Goal: Task Accomplishment & Management: Complete application form

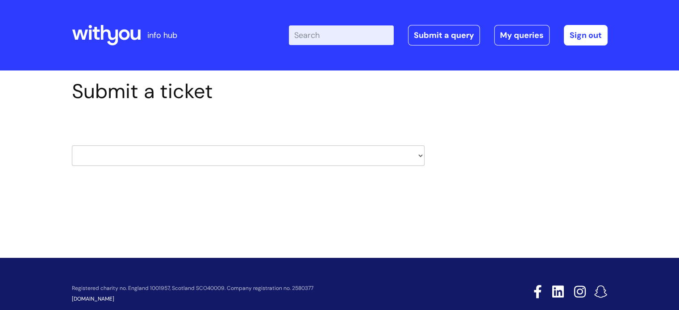
click at [191, 171] on div "HR / People IT and Support Clinical Drug Alerts Finance Accounts Data Support T…" at bounding box center [248, 145] width 353 height 69
click at [167, 160] on select "HR / People IT and Support Clinical Drug Alerts Finance Accounts Data Support T…" at bounding box center [248, 156] width 353 height 21
select select "it_and_support"
click at [72, 146] on select "HR / People IT and Support Clinical Drug Alerts Finance Accounts Data Support T…" at bounding box center [248, 156] width 353 height 21
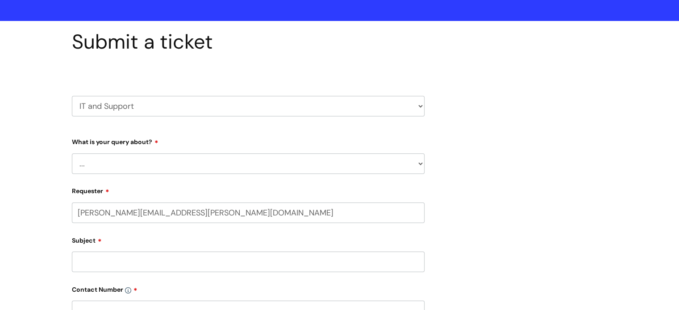
scroll to position [50, 0]
click at [168, 166] on select "... Mobile Phone Reset & MFA Accounts, Starters and Leavers IT Hardware issue I…" at bounding box center [248, 163] width 353 height 21
select select "Something Else"
click at [72, 153] on select "... Mobile Phone Reset & MFA Accounts, Starters and Leavers IT Hardware issue I…" at bounding box center [248, 163] width 353 height 21
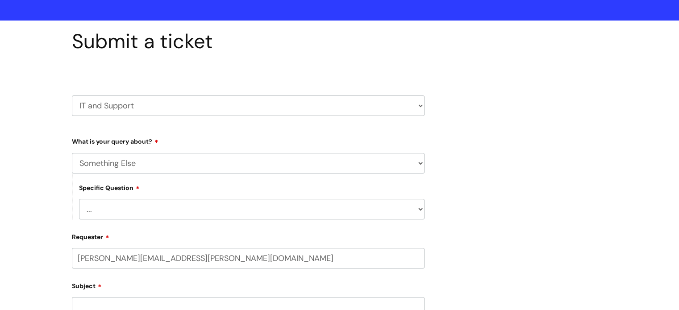
click at [117, 169] on select "... Mobile Phone Reset & MFA Accounts, Starters and Leavers IT Hardware issue I…" at bounding box center [248, 163] width 353 height 21
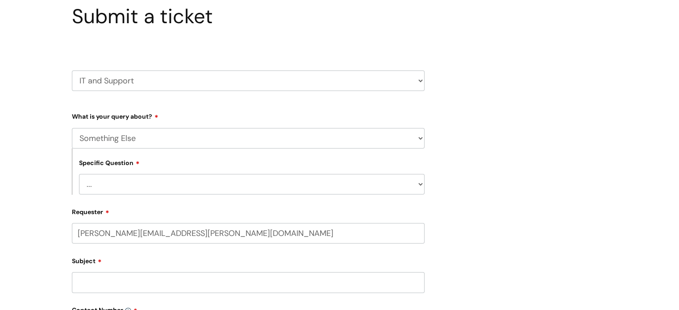
click at [121, 189] on select "... My problem is not listed" at bounding box center [252, 184] width 346 height 21
click at [19, 193] on div "Submit a ticket HR / People IT and Support Clinical Drug Alerts Finance Account…" at bounding box center [339, 287] width 679 height 582
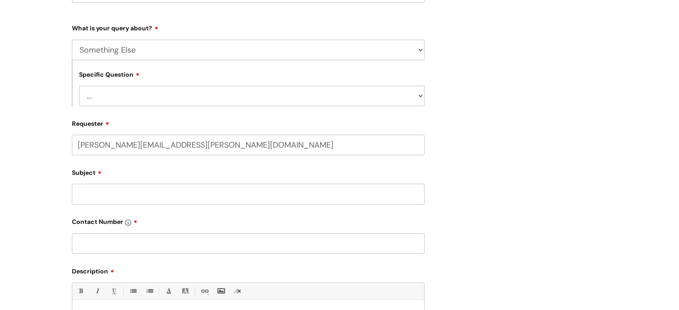
scroll to position [166, 0]
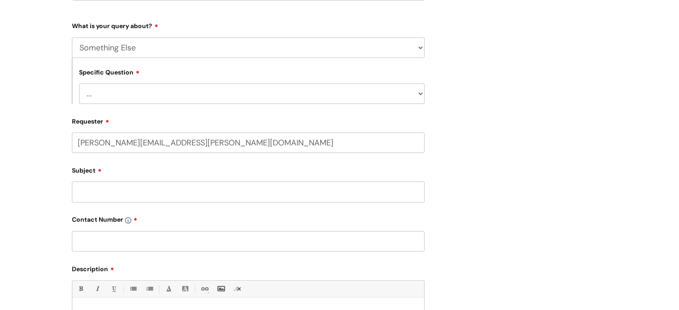
click at [116, 100] on select "... My problem is not listed" at bounding box center [252, 93] width 346 height 21
select select "My problem is not listed"
click at [79, 83] on select "... My problem is not listed" at bounding box center [252, 93] width 346 height 21
click at [100, 182] on div "Subject" at bounding box center [248, 183] width 353 height 40
click at [100, 192] on input "Subject" at bounding box center [248, 192] width 353 height 21
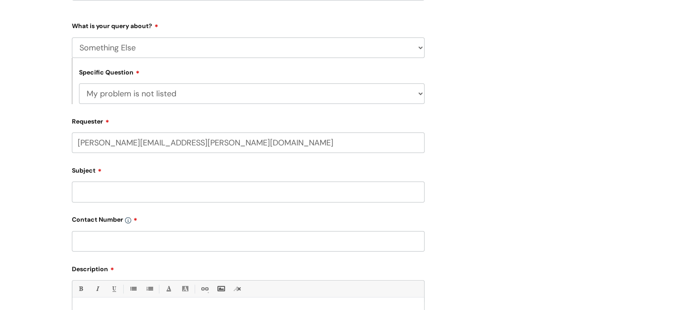
scroll to position [201, 0]
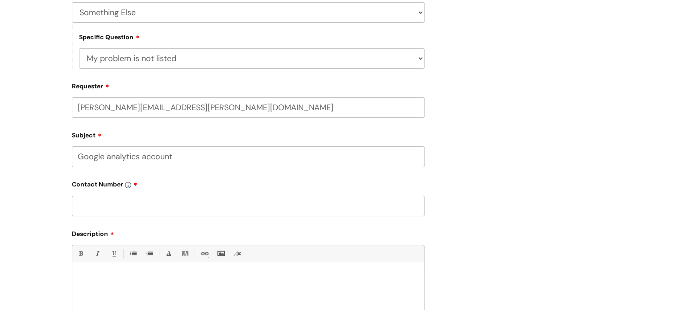
type input "Google analytics account"
click at [136, 204] on input "text" at bounding box center [248, 206] width 353 height 21
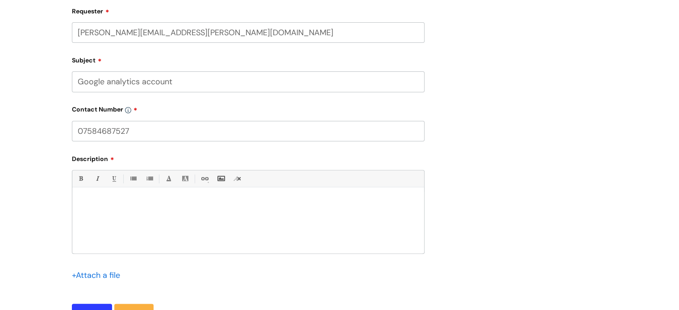
type input "07584687527"
click at [136, 204] on p at bounding box center [248, 203] width 338 height 8
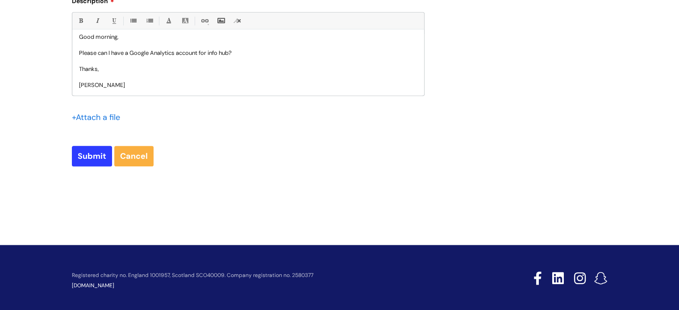
scroll to position [435, 0]
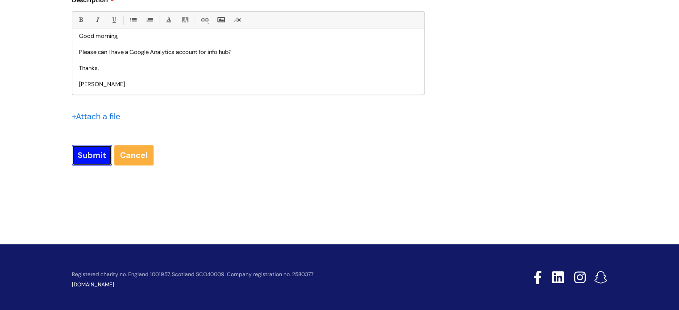
click at [84, 158] on input "Submit" at bounding box center [92, 155] width 40 height 21
type input "Please Wait..."
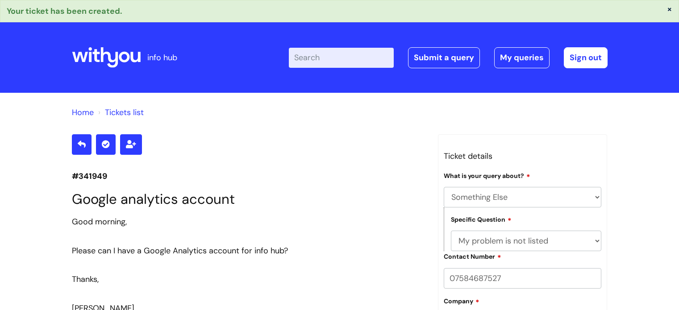
select select "Something Else"
select select "My problem is not listed"
